Goal: Find specific page/section: Find specific page/section

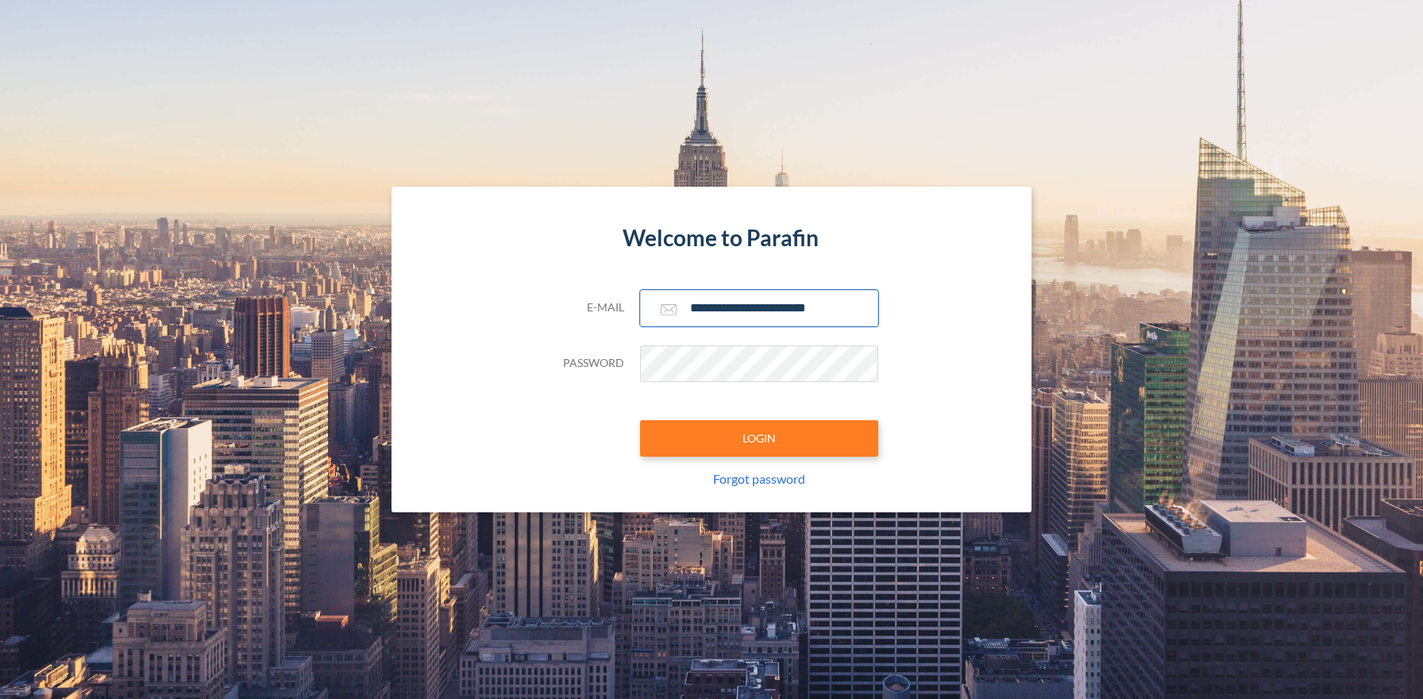
type input "**********"
click at [758, 438] on button "LOGIN" at bounding box center [759, 438] width 238 height 37
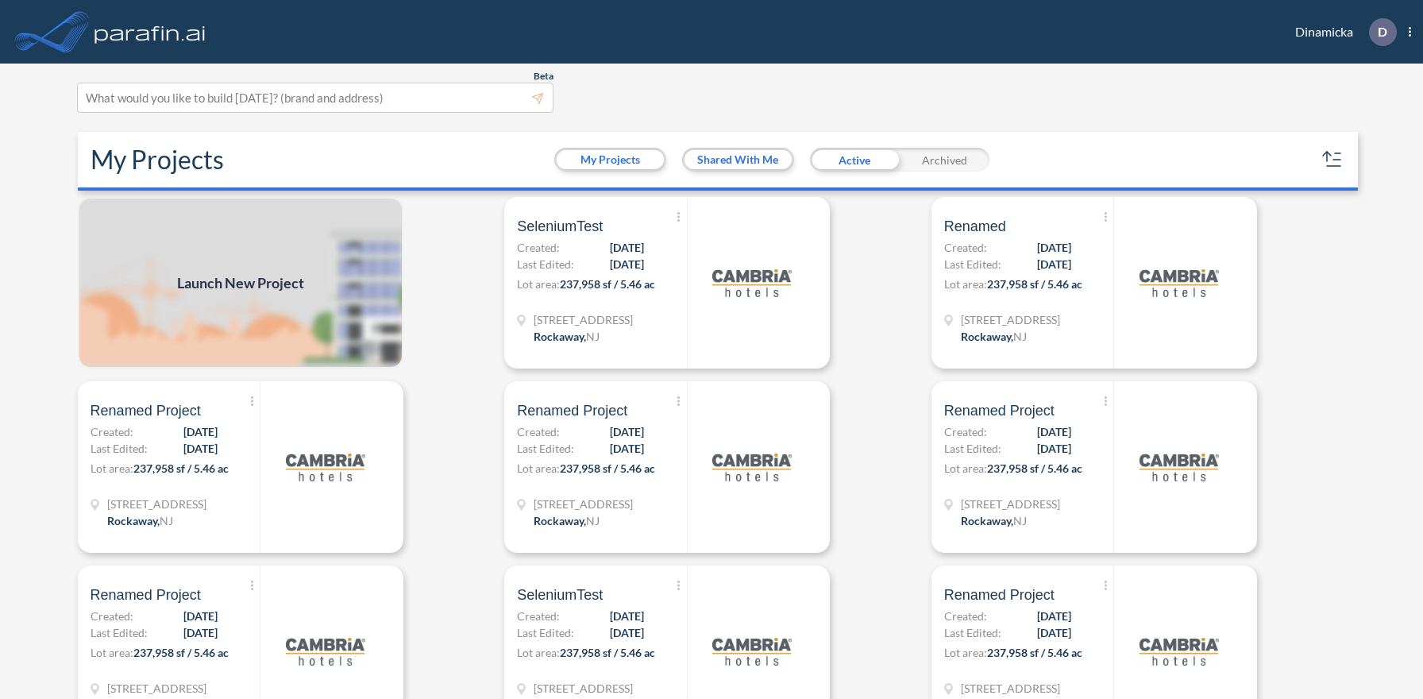
scroll to position [4, 0]
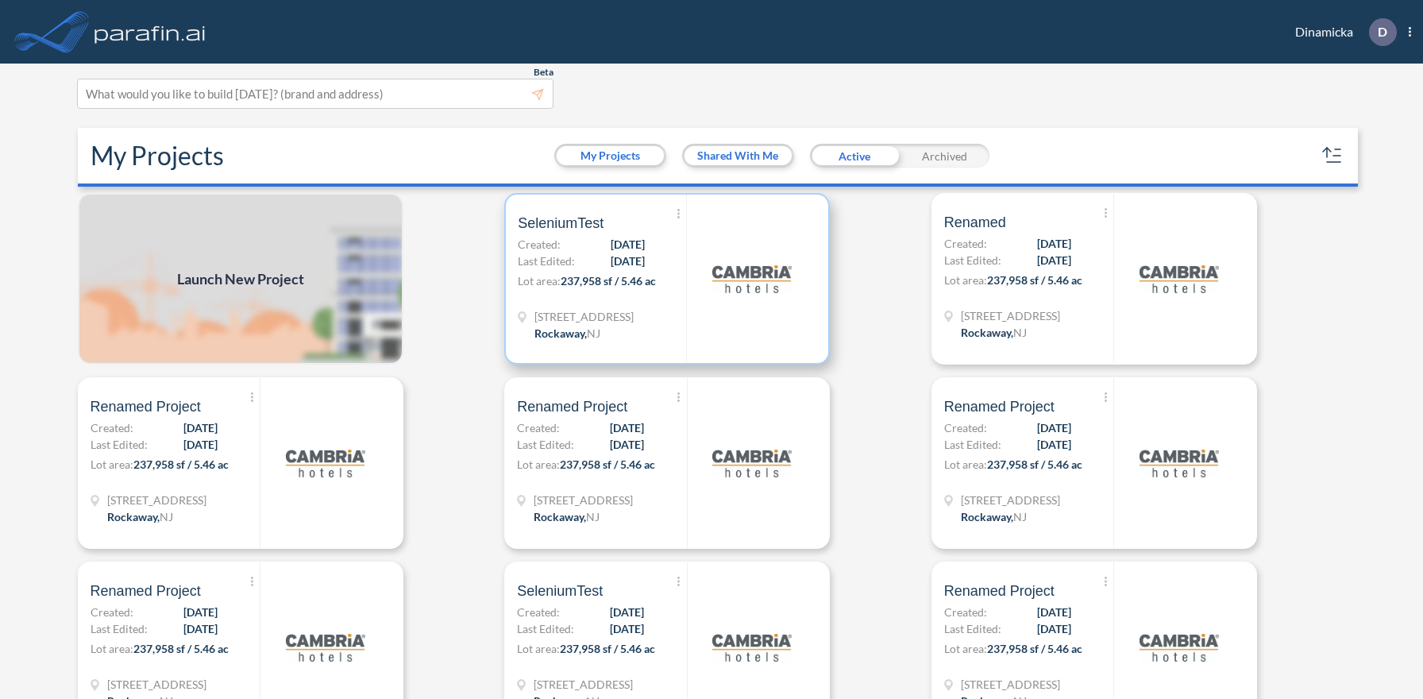
click at [667, 278] on p "Lot area: 237,958 sf / 5.46 ac" at bounding box center [602, 283] width 168 height 23
